Goal: Information Seeking & Learning: Learn about a topic

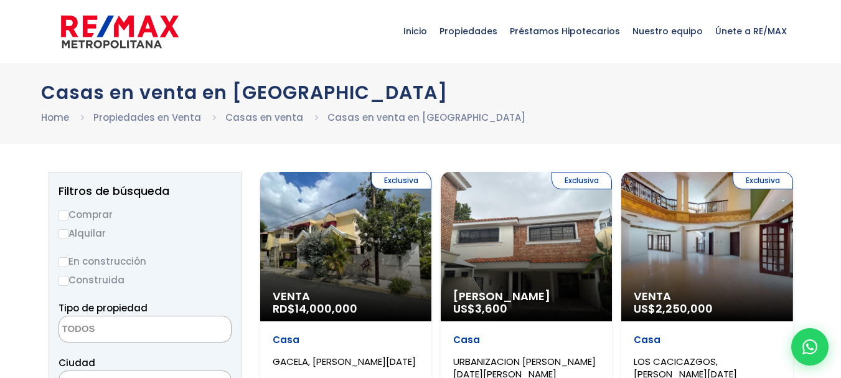
select select
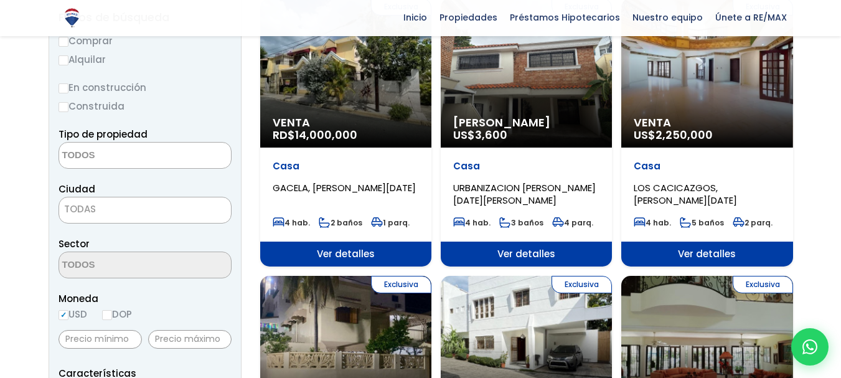
scroll to position [187, 0]
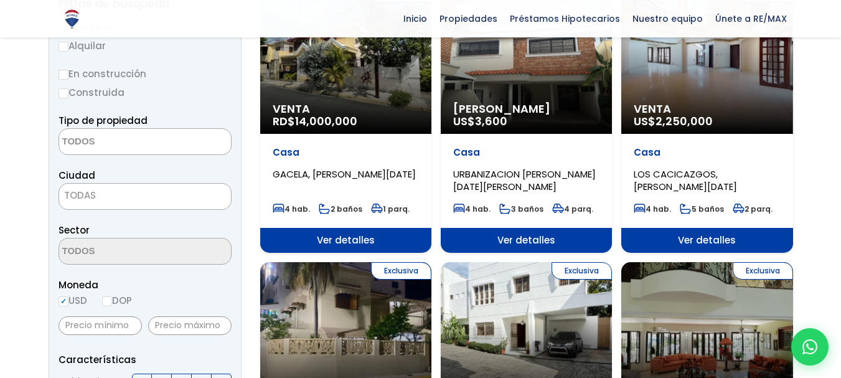
click at [431, 241] on span "Ver detalles" at bounding box center [345, 240] width 171 height 25
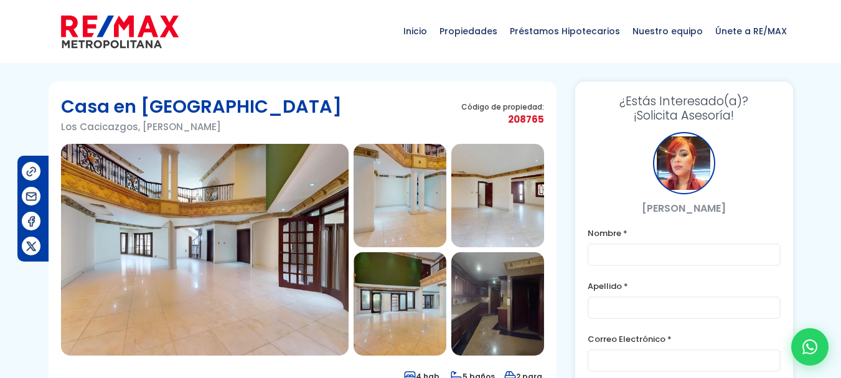
click at [486, 297] on img at bounding box center [497, 303] width 93 height 103
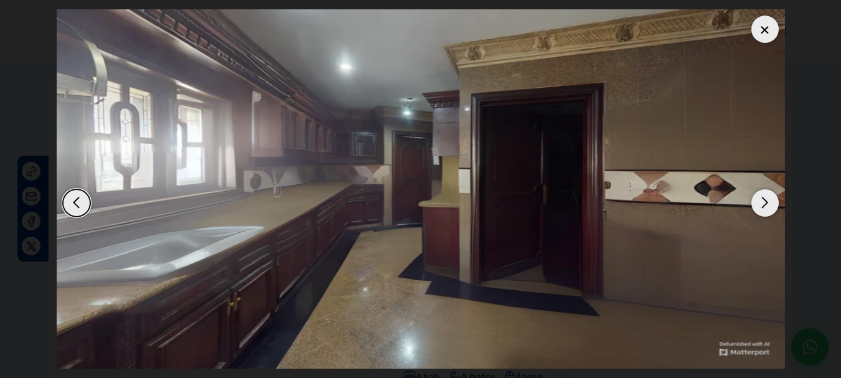
click at [769, 199] on div "Next slide" at bounding box center [764, 202] width 27 height 27
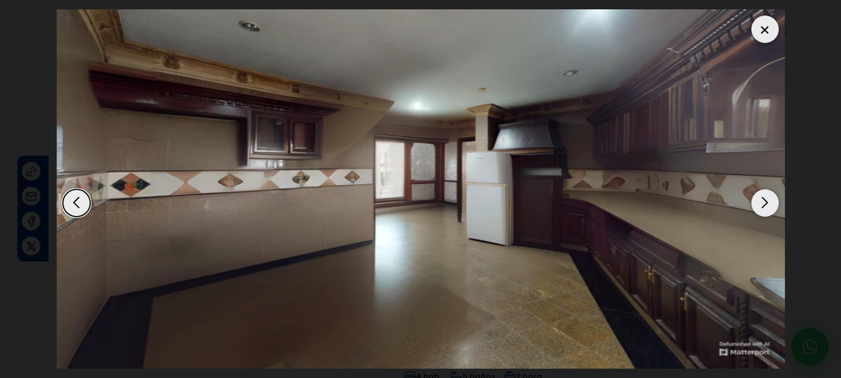
click at [769, 199] on div "Next slide" at bounding box center [764, 202] width 27 height 27
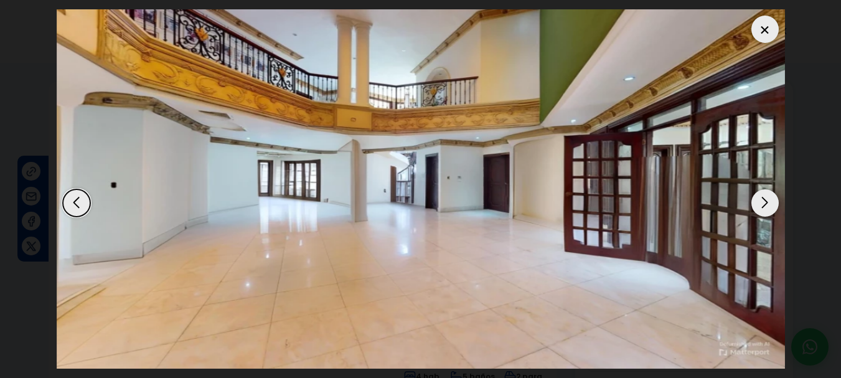
click at [769, 199] on div "Next slide" at bounding box center [764, 202] width 27 height 27
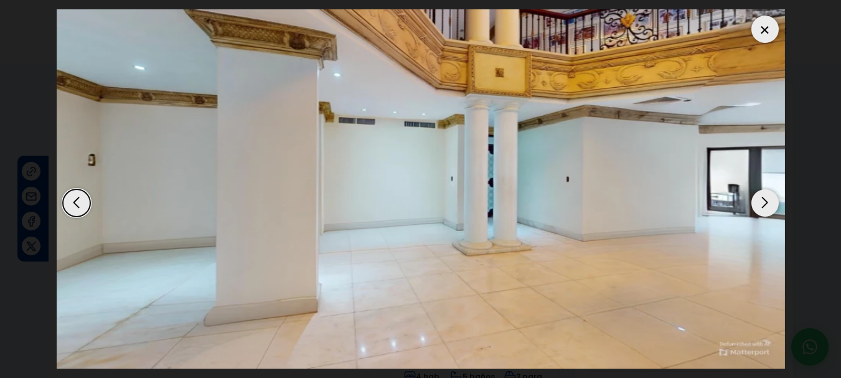
click at [769, 199] on div "Next slide" at bounding box center [764, 202] width 27 height 27
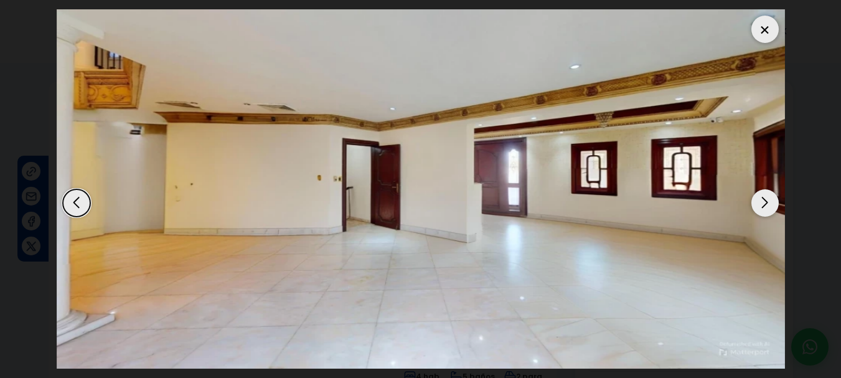
click at [769, 199] on div "Next slide" at bounding box center [764, 202] width 27 height 27
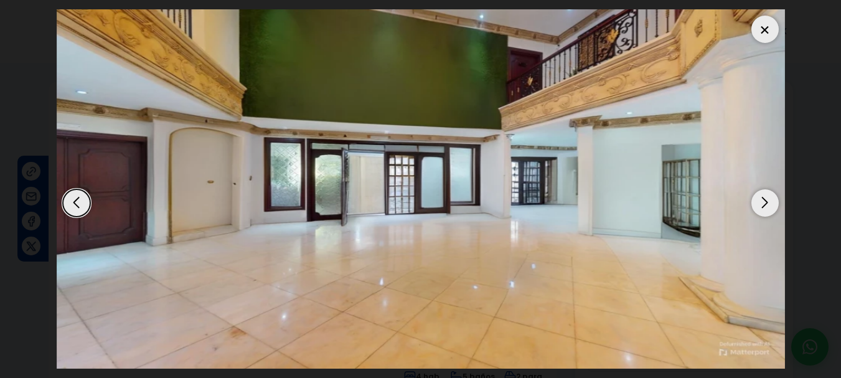
click at [769, 199] on div "Next slide" at bounding box center [764, 202] width 27 height 27
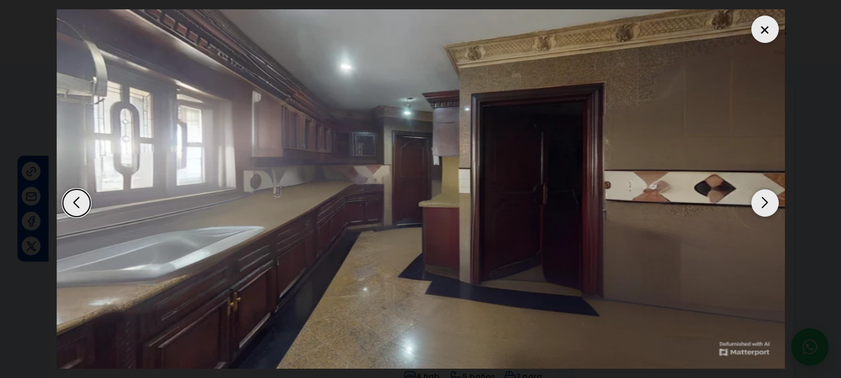
click at [75, 202] on div "Previous slide" at bounding box center [76, 202] width 27 height 27
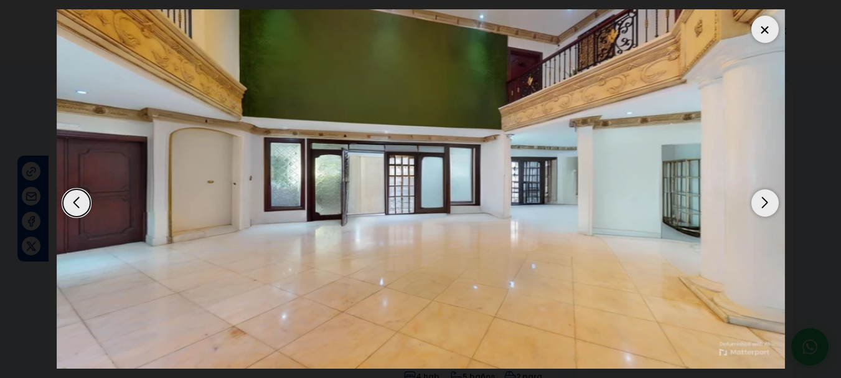
click at [75, 202] on div "Previous slide" at bounding box center [76, 202] width 27 height 27
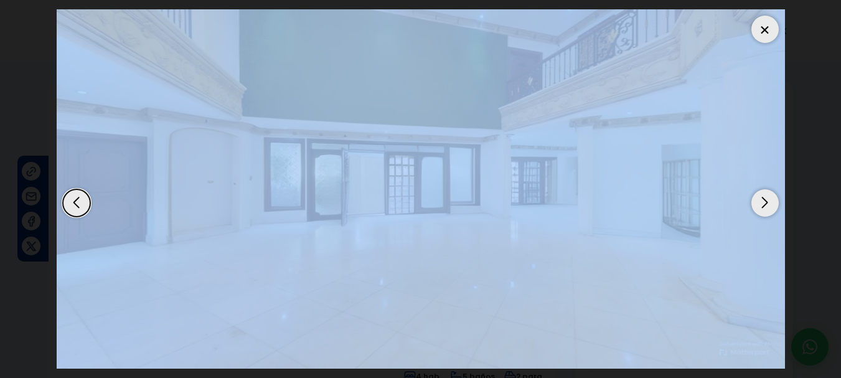
click at [75, 202] on div "Previous slide" at bounding box center [76, 202] width 27 height 27
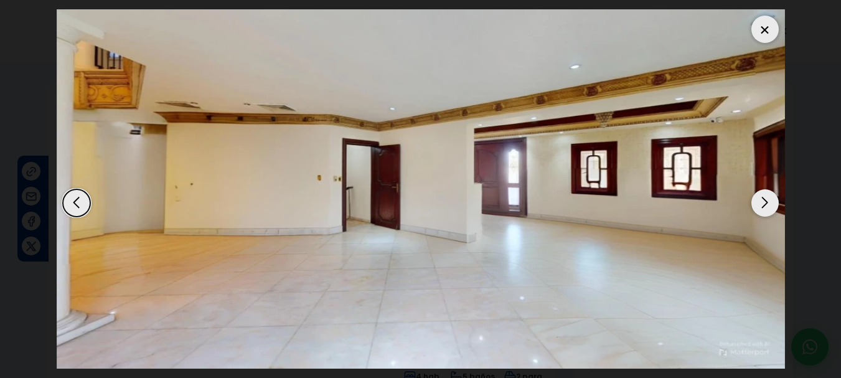
click at [75, 202] on div "Previous slide" at bounding box center [76, 202] width 27 height 27
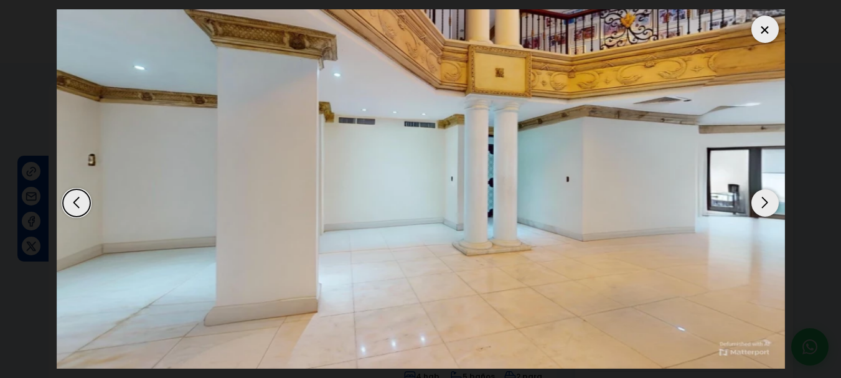
click at [75, 202] on div "Previous slide" at bounding box center [76, 202] width 27 height 27
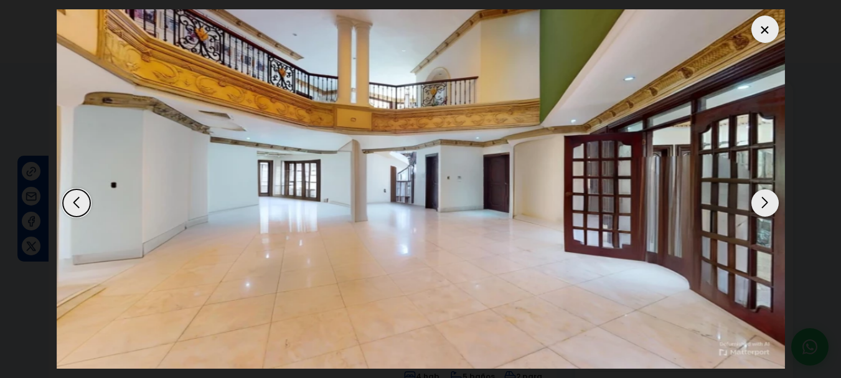
click at [75, 202] on div "Previous slide" at bounding box center [76, 202] width 27 height 27
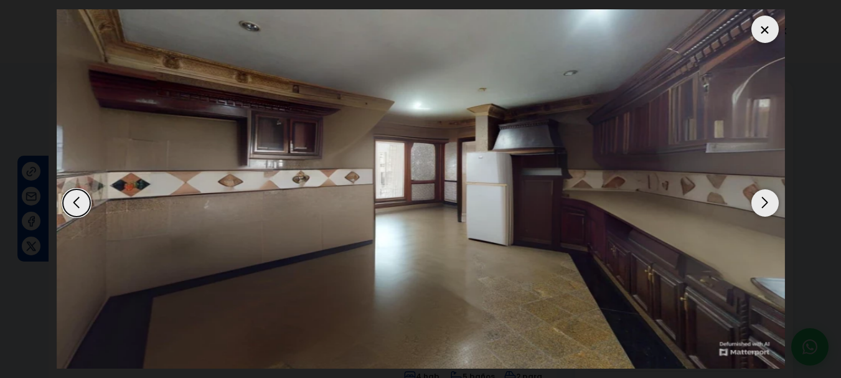
click at [75, 202] on div "Previous slide" at bounding box center [76, 202] width 27 height 27
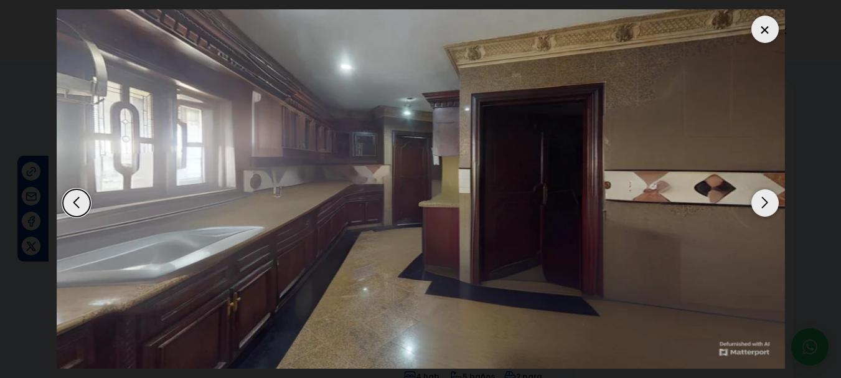
click at [75, 202] on div "Previous slide" at bounding box center [76, 202] width 27 height 27
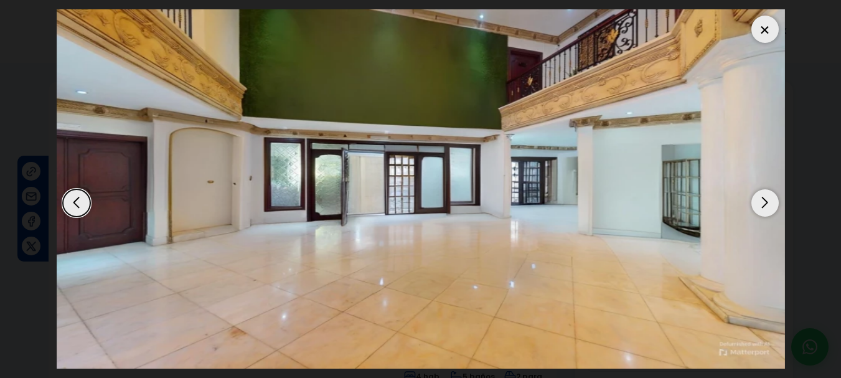
click at [75, 202] on div "Previous slide" at bounding box center [76, 202] width 27 height 27
